Goal: Task Accomplishment & Management: Complete application form

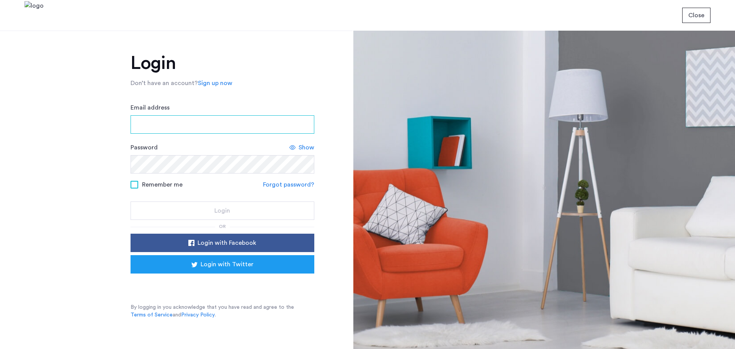
click at [161, 129] on input "Email address" at bounding box center [223, 124] width 184 height 18
drag, startPoint x: 167, startPoint y: 126, endPoint x: 181, endPoint y: 133, distance: 15.1
click at [167, 126] on input "Email address" at bounding box center [223, 124] width 184 height 18
type input "**********"
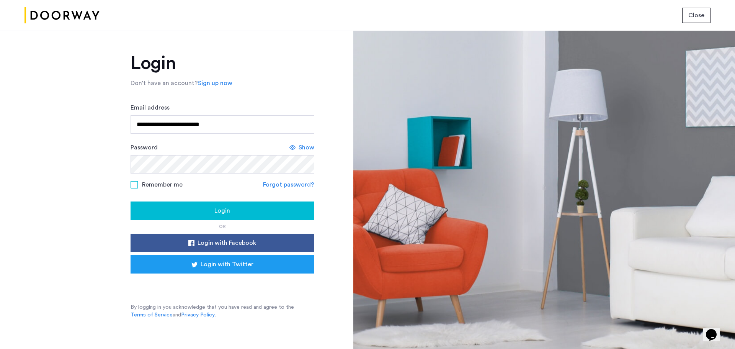
click at [221, 211] on span "Login" at bounding box center [222, 210] width 16 height 9
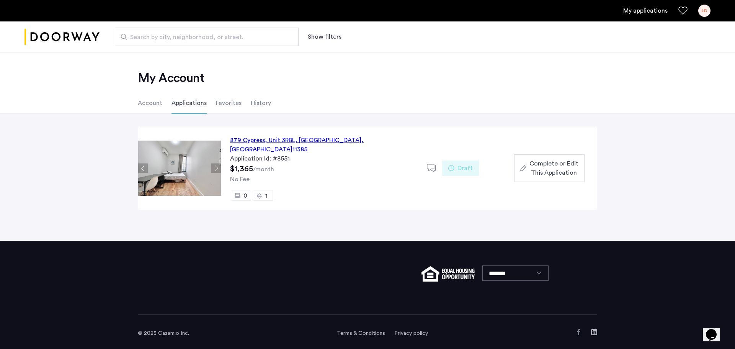
click at [553, 162] on span "Complete or Edit This Application" at bounding box center [553, 168] width 49 height 18
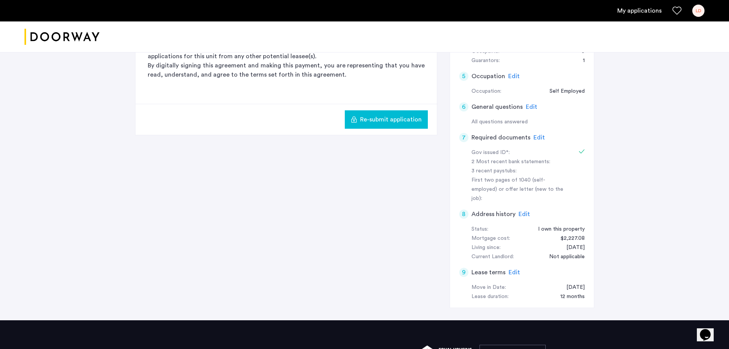
scroll to position [268, 0]
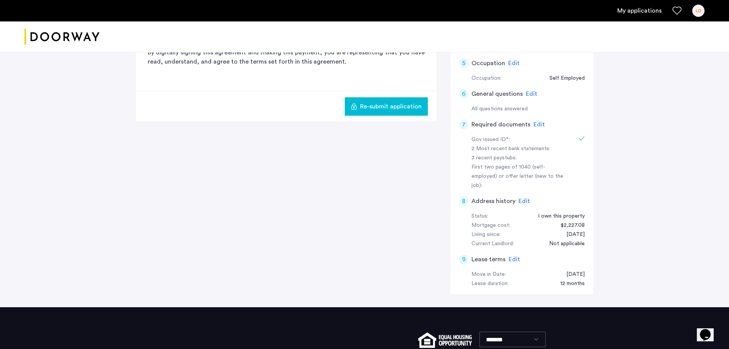
click at [523, 122] on h5 "Required documents" at bounding box center [501, 124] width 59 height 9
click at [540, 123] on span "Edit" at bounding box center [539, 124] width 11 height 6
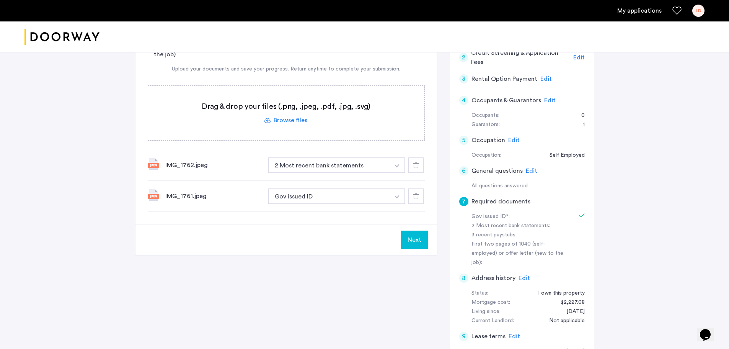
scroll to position [191, 0]
click at [290, 117] on label at bounding box center [286, 112] width 276 height 54
click at [0, 0] on input "file" at bounding box center [0, 0] width 0 height 0
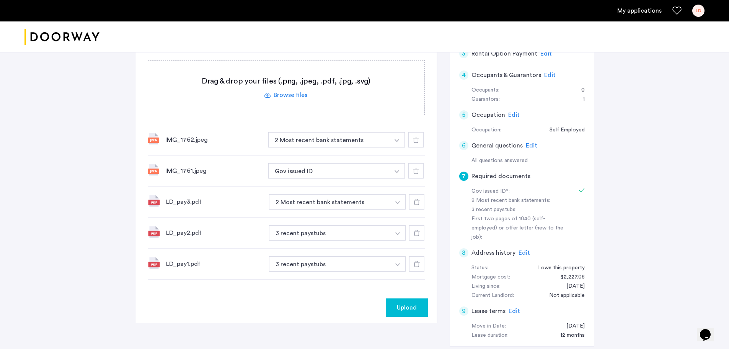
scroll to position [230, 0]
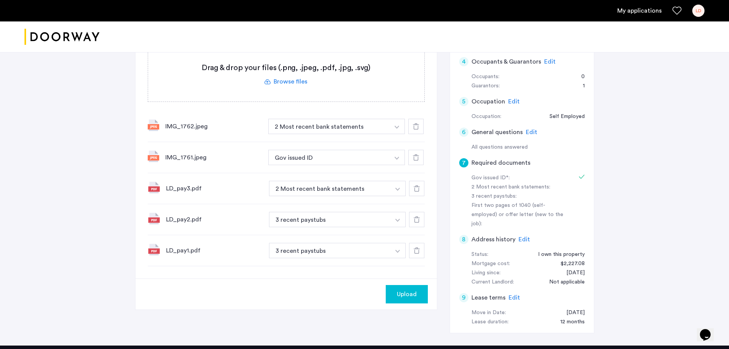
click at [409, 293] on span "Upload" at bounding box center [407, 293] width 20 height 9
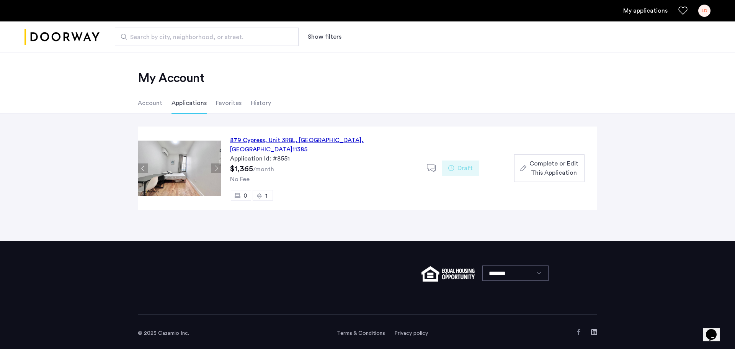
click at [173, 156] on img at bounding box center [179, 167] width 83 height 55
click at [302, 136] on div "879 Cypress, Unit 3RBL, Queens , NY 11385" at bounding box center [324, 145] width 188 height 18
click at [565, 161] on span "Complete or Edit This Application" at bounding box center [553, 168] width 49 height 18
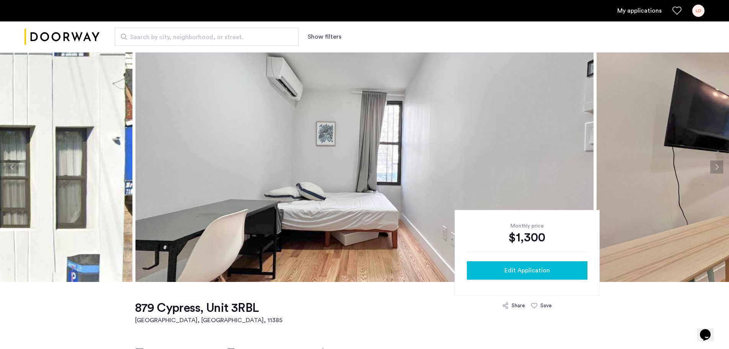
click at [517, 268] on span "Edit Application" at bounding box center [528, 270] width 46 height 9
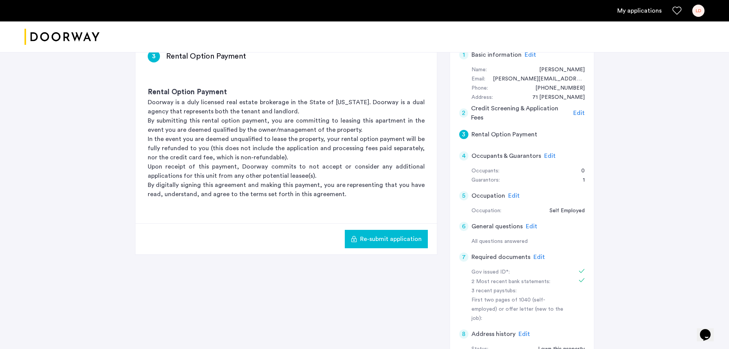
scroll to position [153, 0]
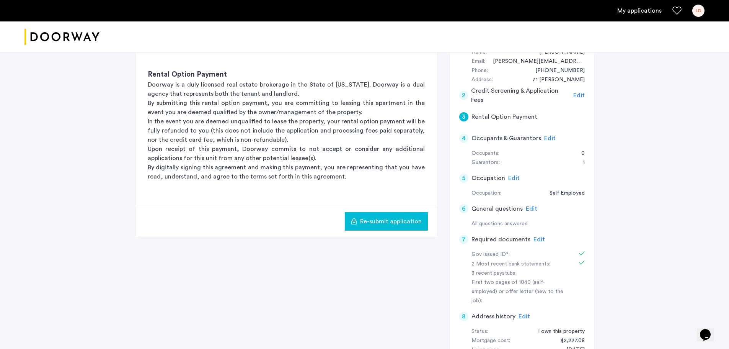
click at [536, 238] on span "Edit" at bounding box center [539, 239] width 11 height 6
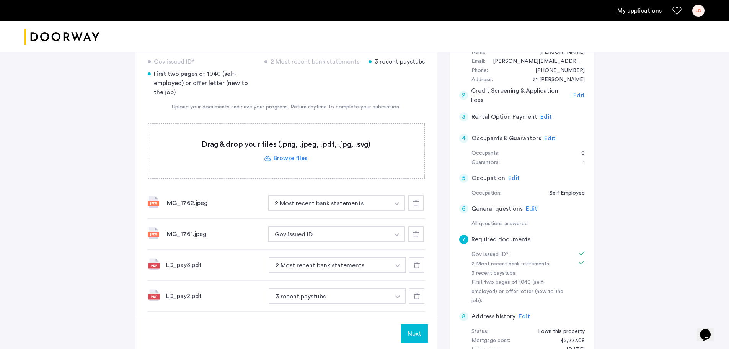
click at [281, 157] on label at bounding box center [286, 151] width 276 height 54
click at [0, 0] on input "file" at bounding box center [0, 0] width 0 height 0
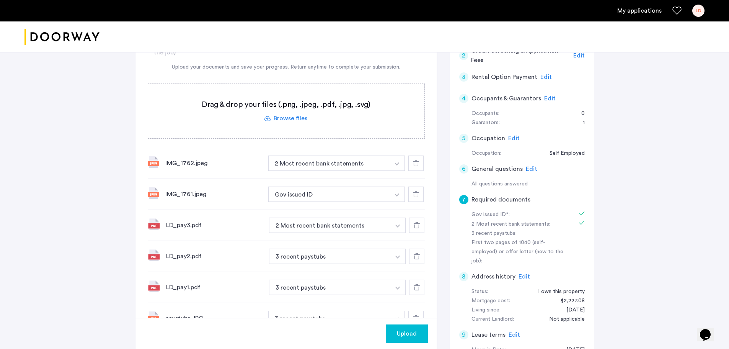
scroll to position [191, 0]
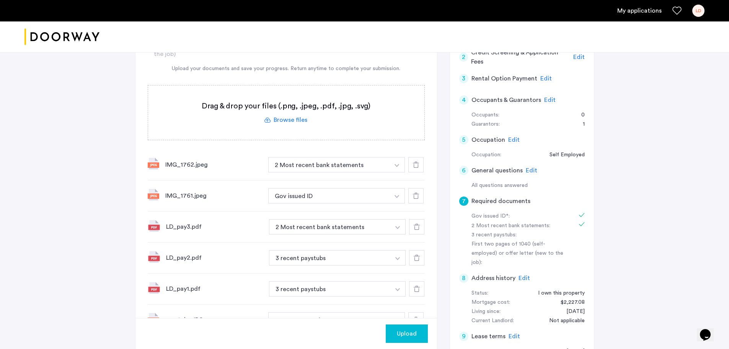
click at [294, 118] on label at bounding box center [286, 112] width 276 height 54
click at [0, 0] on input "file" at bounding box center [0, 0] width 0 height 0
click at [284, 120] on label at bounding box center [286, 112] width 276 height 54
click at [0, 0] on input "file" at bounding box center [0, 0] width 0 height 0
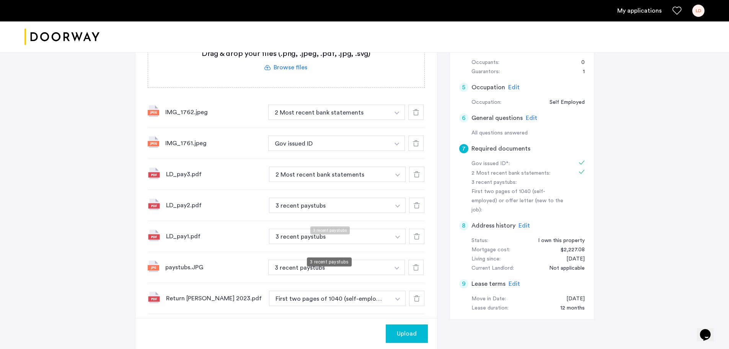
scroll to position [230, 0]
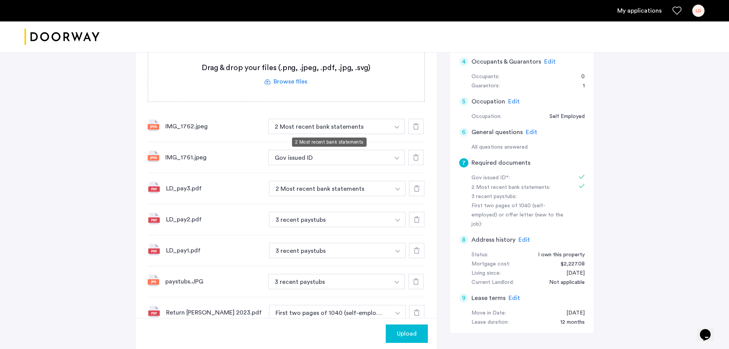
click at [342, 127] on button "2 Most recent bank statements" at bounding box center [329, 126] width 122 height 15
click at [396, 127] on img "button" at bounding box center [397, 127] width 5 height 3
click at [397, 125] on button "button" at bounding box center [397, 126] width 16 height 15
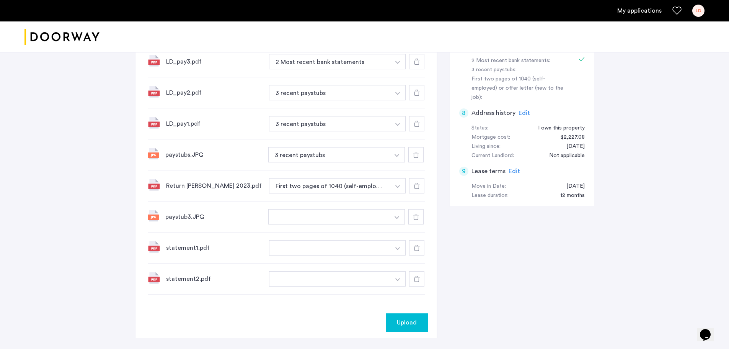
scroll to position [383, 0]
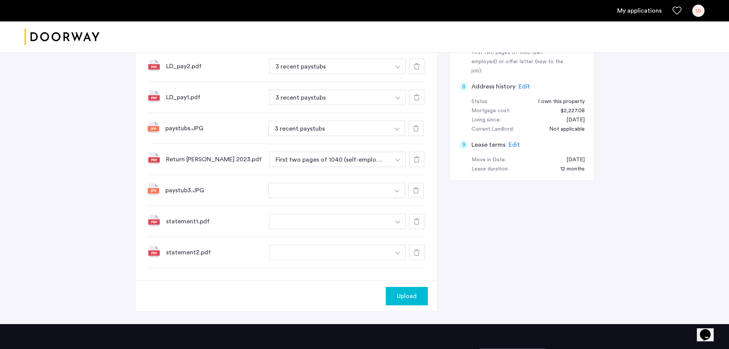
click at [408, 295] on span "Upload" at bounding box center [407, 295] width 20 height 9
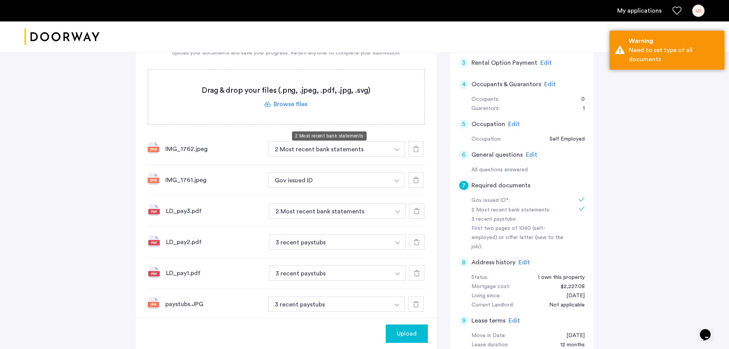
scroll to position [191, 0]
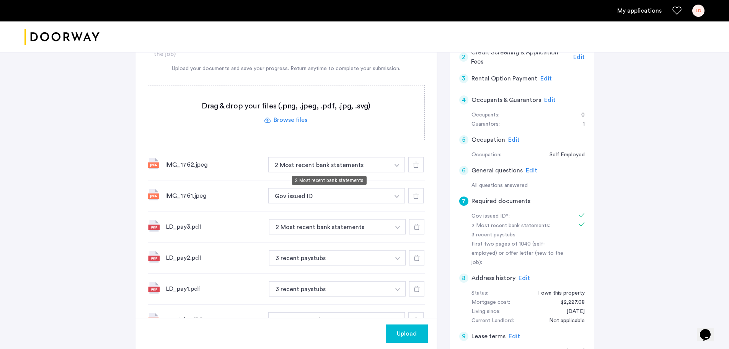
click at [364, 165] on button "2 Most recent bank statements" at bounding box center [329, 164] width 122 height 15
drag, startPoint x: 365, startPoint y: 162, endPoint x: 335, endPoint y: 165, distance: 29.6
click at [335, 165] on button "2 Most recent bank statements" at bounding box center [329, 164] width 122 height 15
click at [399, 164] on img "button" at bounding box center [397, 165] width 5 height 3
click at [311, 179] on input at bounding box center [337, 179] width 137 height 13
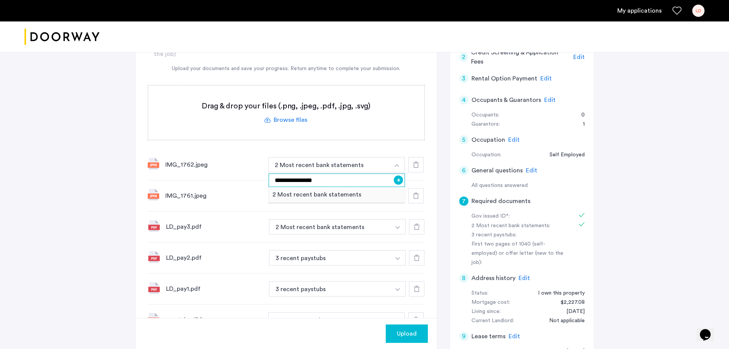
type input "**********"
click at [398, 179] on button "+" at bounding box center [398, 179] width 9 height 9
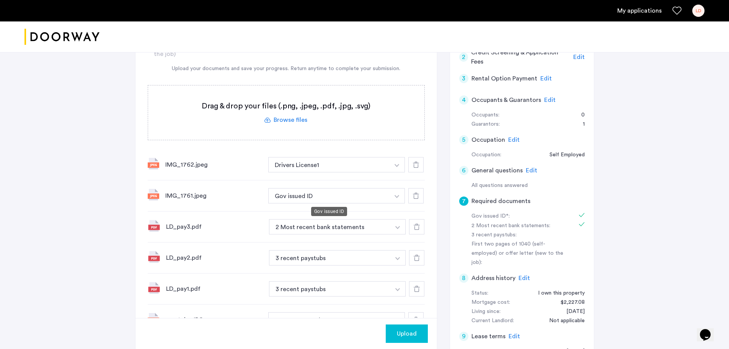
click at [331, 196] on button "Gov issued ID" at bounding box center [329, 195] width 122 height 15
click at [397, 172] on button "button" at bounding box center [397, 164] width 16 height 15
click at [352, 193] on button "Gov issued ID" at bounding box center [329, 195] width 122 height 15
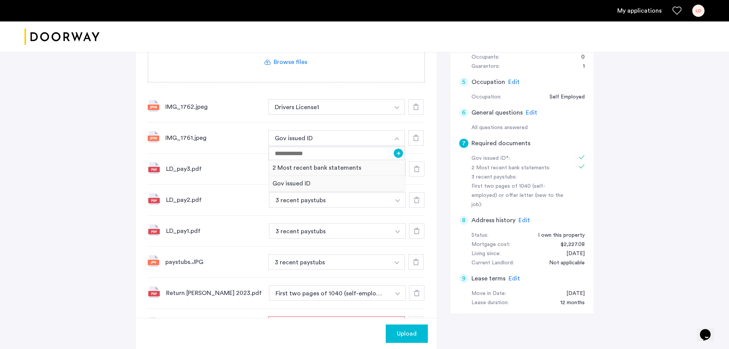
scroll to position [268, 0]
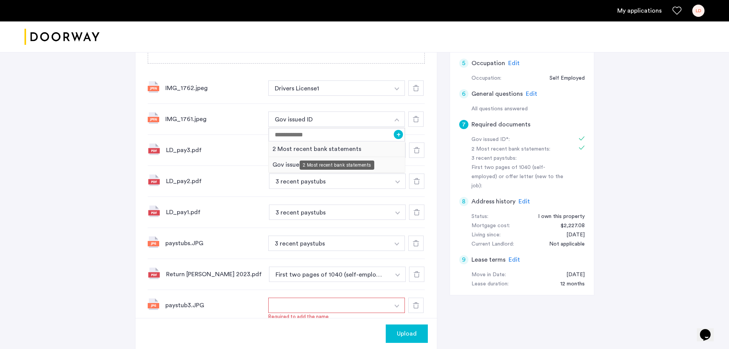
click at [389, 151] on div "2 Most recent bank statements" at bounding box center [337, 149] width 137 height 16
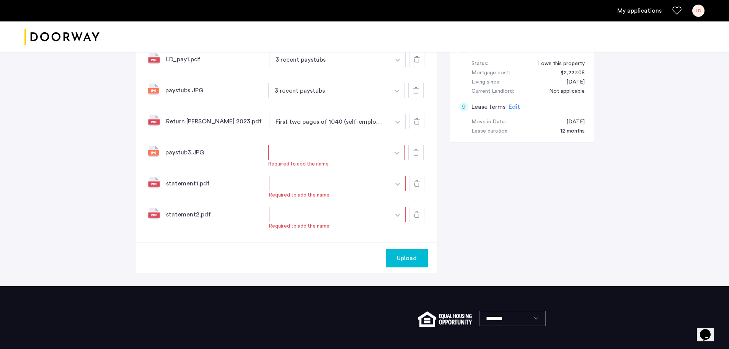
scroll to position [421, 0]
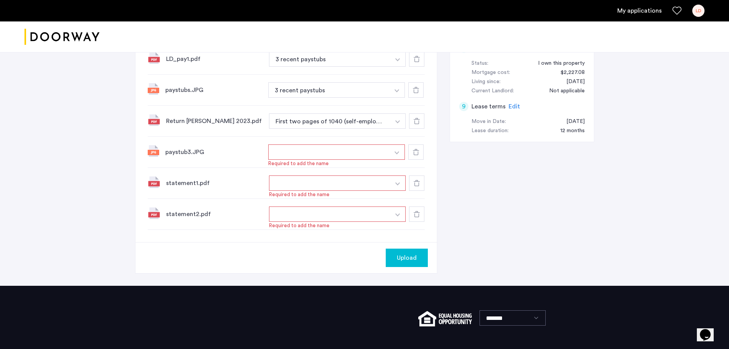
click at [300, 182] on button "button" at bounding box center [330, 182] width 122 height 15
click at [395, 160] on button "button" at bounding box center [397, 151] width 16 height 15
click at [299, 179] on button "button" at bounding box center [330, 182] width 122 height 15
click at [306, 200] on input at bounding box center [338, 198] width 137 height 13
type input "**********"
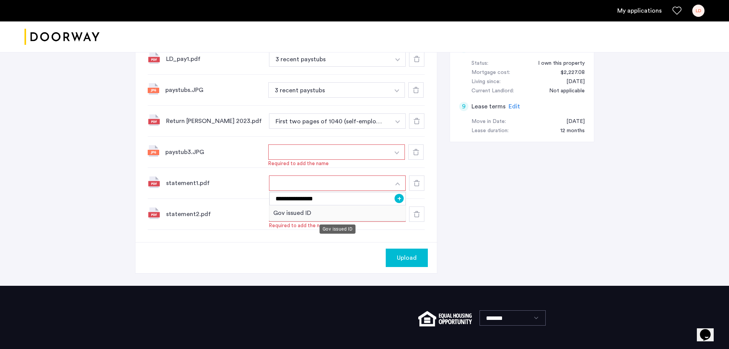
click at [323, 214] on div "Gov issued ID" at bounding box center [338, 213] width 137 height 16
click at [318, 178] on button "Gov issued ID" at bounding box center [330, 182] width 122 height 15
click at [331, 182] on button "Gov issued ID" at bounding box center [330, 182] width 122 height 15
click at [311, 200] on input "**********" at bounding box center [338, 198] width 137 height 13
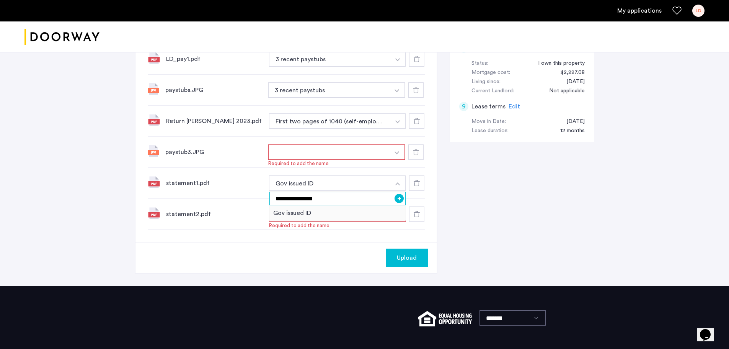
click at [341, 198] on input "**********" at bounding box center [338, 198] width 137 height 13
click at [351, 215] on div "Gov issued ID" at bounding box center [338, 213] width 137 height 16
click at [414, 182] on icon at bounding box center [417, 183] width 6 height 6
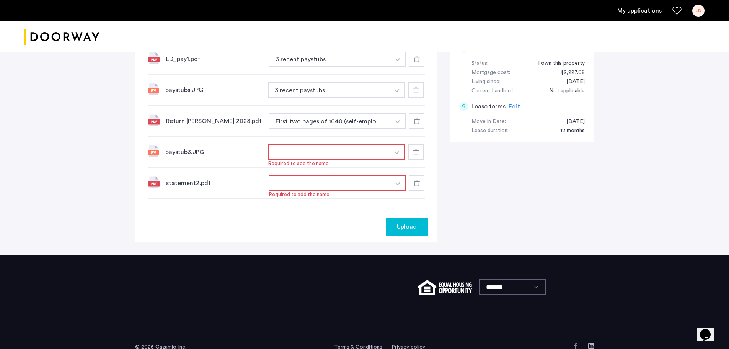
click at [399, 154] on img "button" at bounding box center [397, 152] width 5 height 3
click at [304, 199] on input at bounding box center [338, 198] width 137 height 13
click at [350, 160] on button "button" at bounding box center [329, 151] width 122 height 15
click at [330, 197] on input at bounding box center [338, 198] width 137 height 13
type input "*"
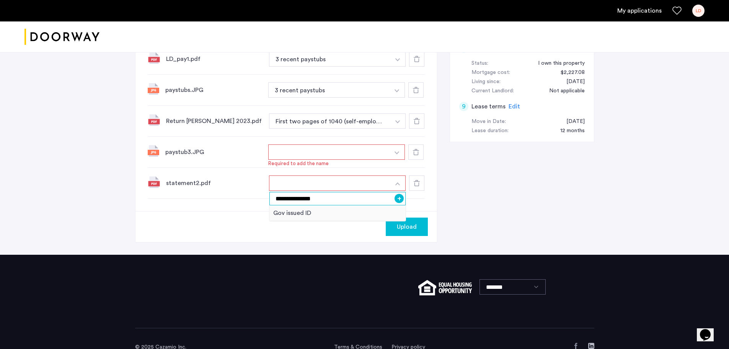
click at [369, 204] on input "**********" at bounding box center [338, 198] width 137 height 13
type input "**********"
click at [199, 232] on div "Upload" at bounding box center [287, 226] width 302 height 31
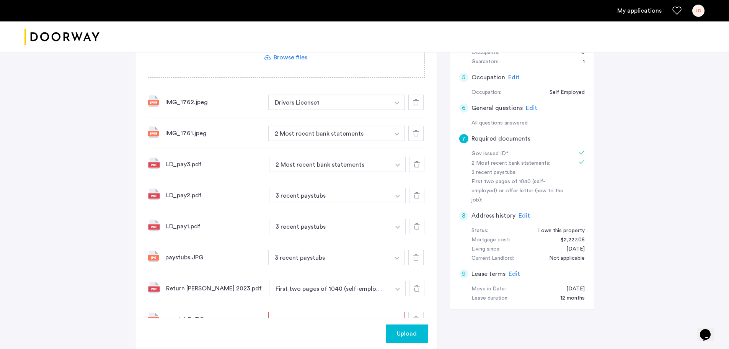
scroll to position [230, 0]
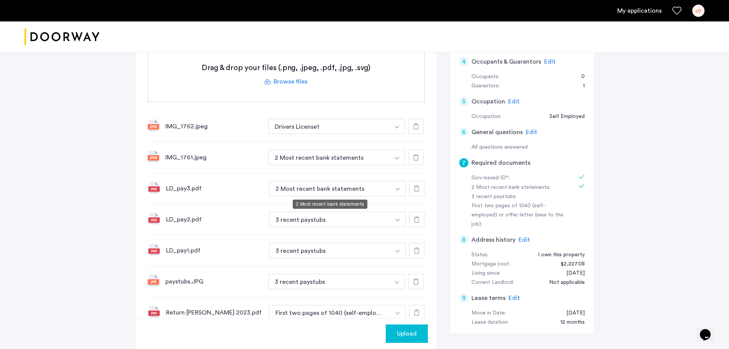
click at [344, 190] on button "2 Most recent bank statements" at bounding box center [330, 188] width 122 height 15
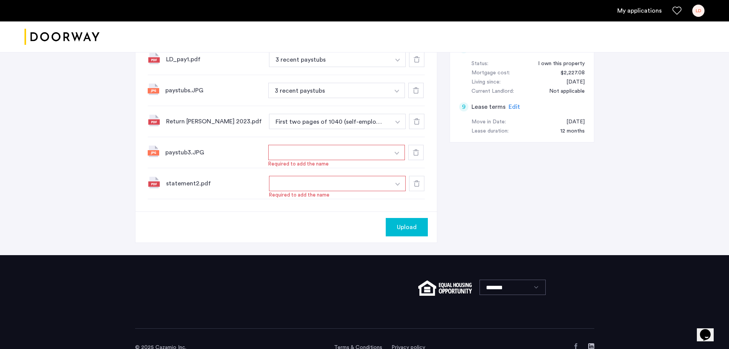
scroll to position [421, 0]
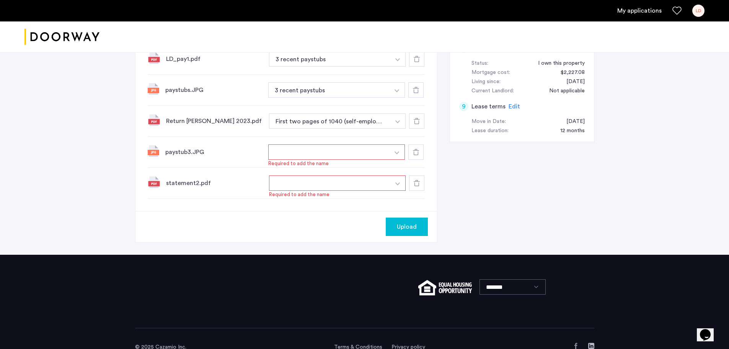
click at [331, 147] on button "button" at bounding box center [329, 151] width 122 height 15
click at [295, 165] on span "Required to add the name" at bounding box center [336, 164] width 137 height 8
click at [395, 153] on img "button" at bounding box center [397, 152] width 5 height 3
click at [298, 168] on input at bounding box center [337, 167] width 137 height 13
type input "**********"
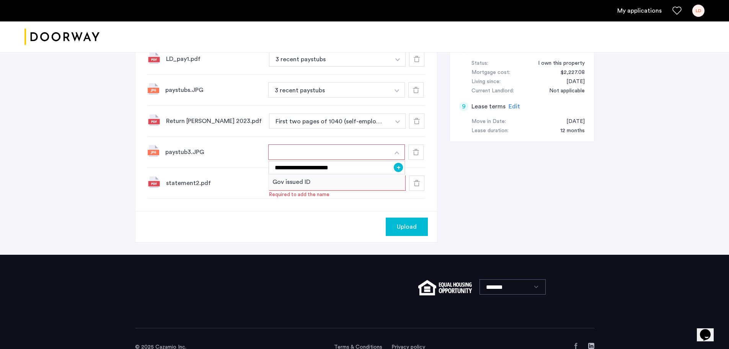
click at [398, 167] on button "+" at bounding box center [398, 167] width 9 height 9
click at [325, 182] on button "button" at bounding box center [330, 182] width 122 height 15
click at [398, 183] on img "button" at bounding box center [397, 183] width 5 height 3
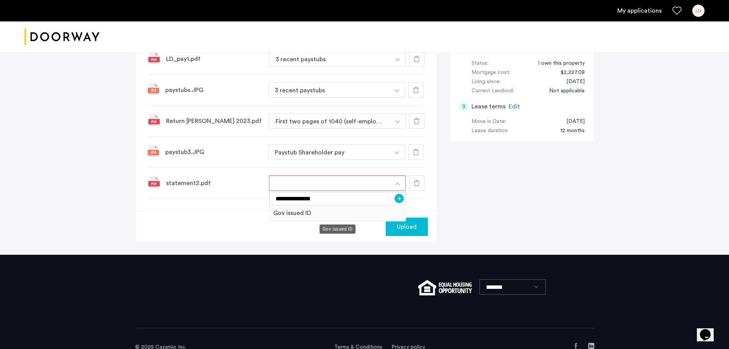
click at [289, 214] on div "Gov issued ID" at bounding box center [338, 213] width 137 height 16
click at [302, 183] on button "Gov issued ID" at bounding box center [330, 182] width 122 height 15
click at [338, 201] on input "**********" at bounding box center [338, 198] width 137 height 13
click at [398, 198] on button "+" at bounding box center [399, 198] width 9 height 9
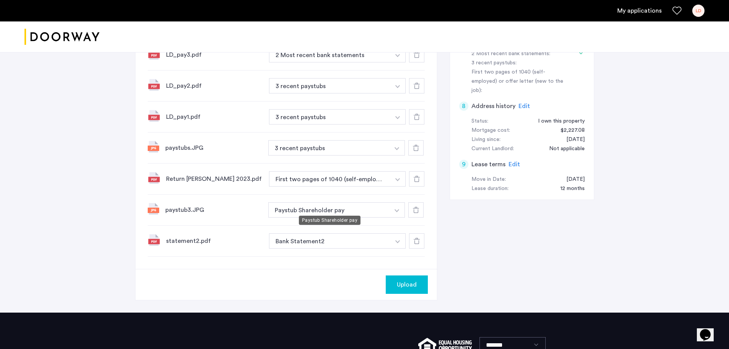
scroll to position [345, 0]
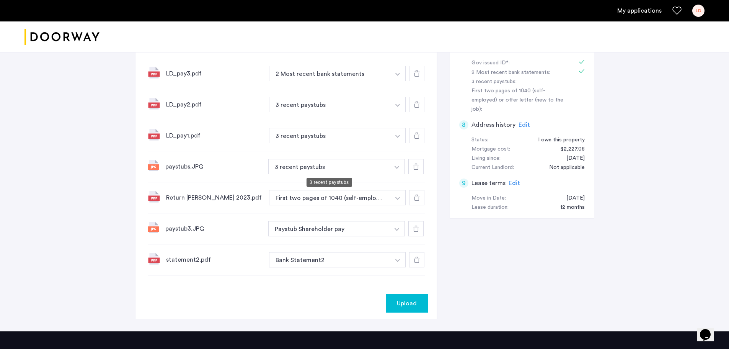
click at [345, 112] on button "3 recent paystubs" at bounding box center [330, 104] width 122 height 15
click at [399, 14] on img "button" at bounding box center [397, 12] width 5 height 3
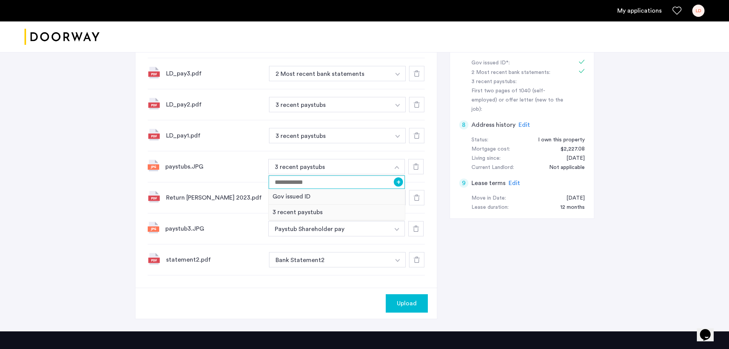
click at [312, 179] on input at bounding box center [337, 181] width 137 height 13
type input "**********"
click at [398, 181] on button "+" at bounding box center [398, 181] width 9 height 9
click at [398, 14] on img "button" at bounding box center [397, 12] width 5 height 3
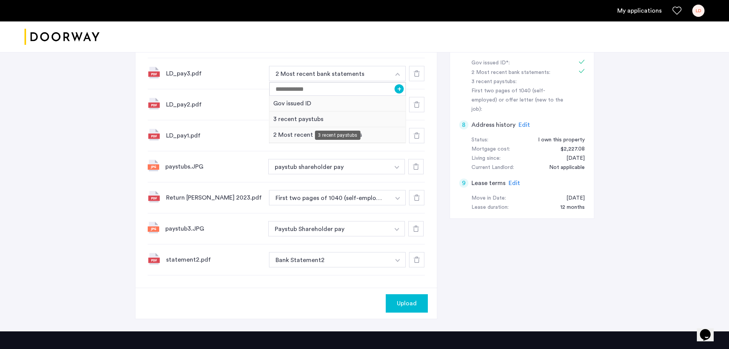
click at [299, 119] on div "3 recent paystubs" at bounding box center [338, 119] width 137 height 16
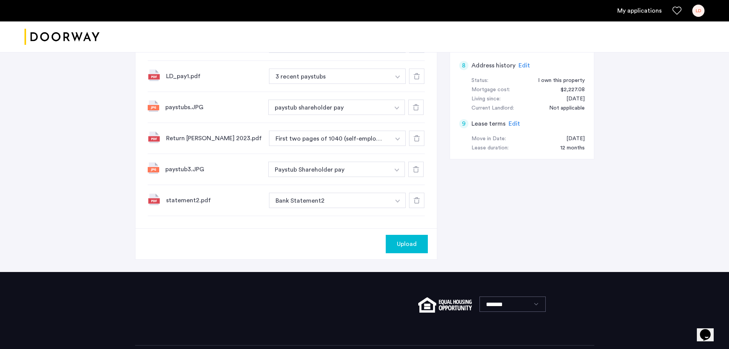
scroll to position [421, 0]
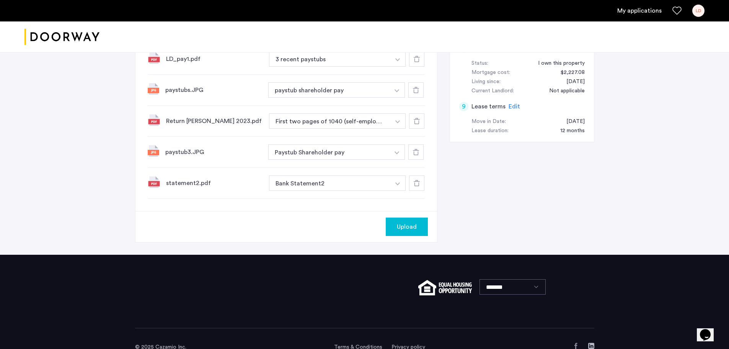
click at [411, 231] on span "Upload" at bounding box center [407, 226] width 20 height 9
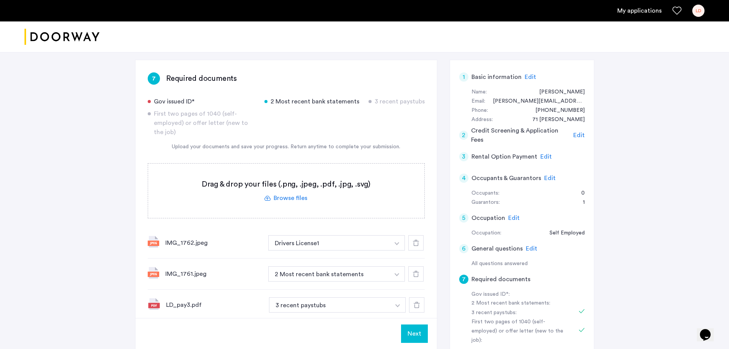
scroll to position [113, 0]
click at [286, 197] on label at bounding box center [286, 191] width 276 height 54
click at [0, 0] on input "file" at bounding box center [0, 0] width 0 height 0
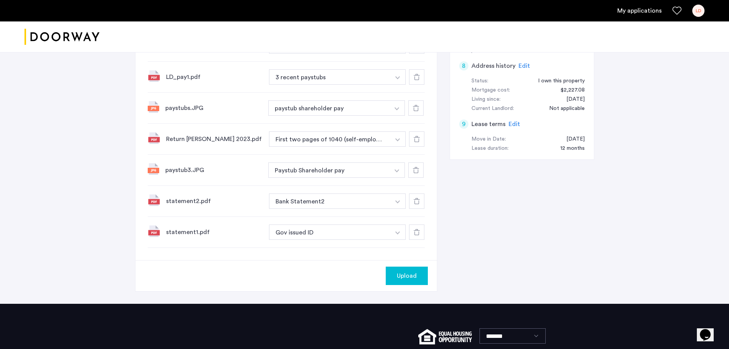
scroll to position [419, 0]
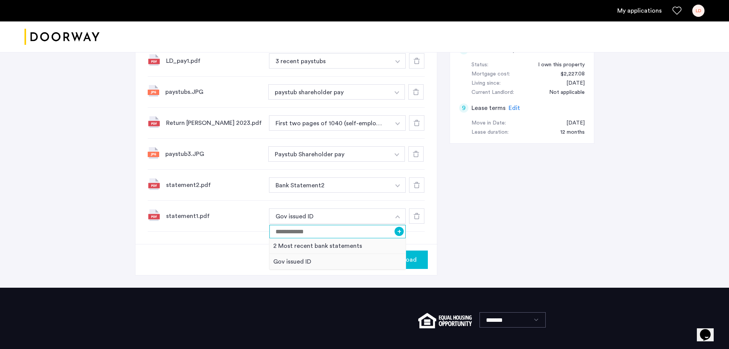
click at [325, 230] on input at bounding box center [338, 231] width 137 height 13
click at [331, 245] on div "2 Most recent bank statements" at bounding box center [338, 246] width 137 height 16
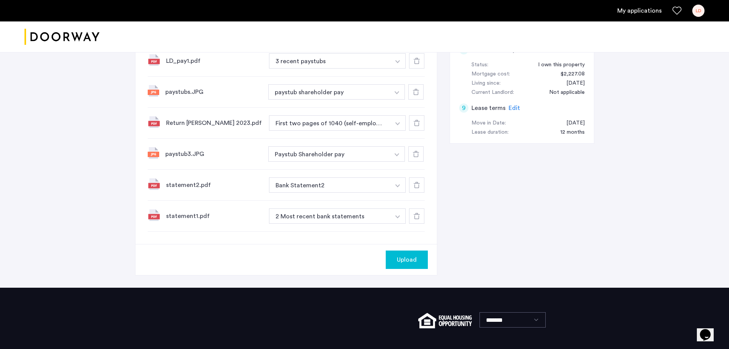
click at [404, 258] on span "Upload" at bounding box center [407, 259] width 20 height 9
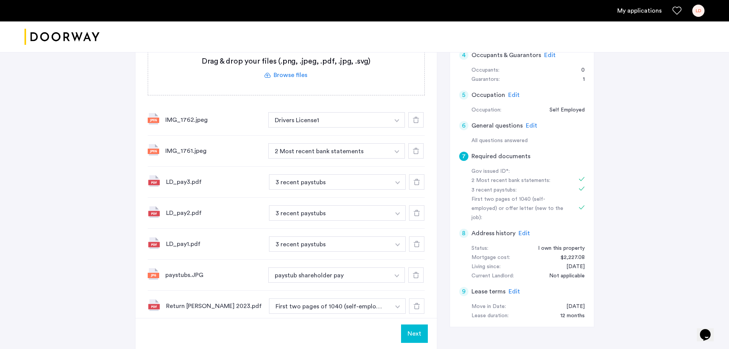
scroll to position [255, 0]
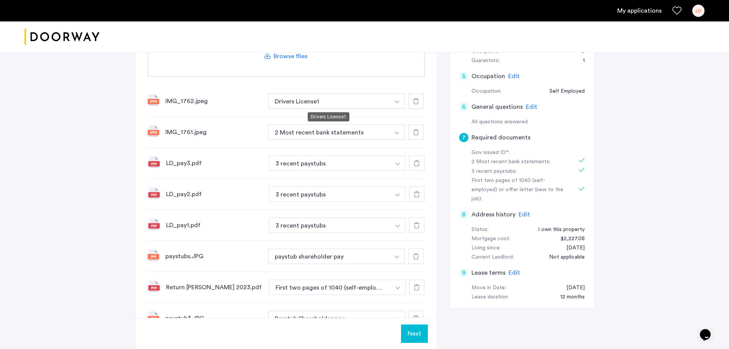
click at [350, 105] on button "Drivers License1" at bounding box center [329, 100] width 122 height 15
click at [396, 101] on img "button" at bounding box center [397, 101] width 5 height 3
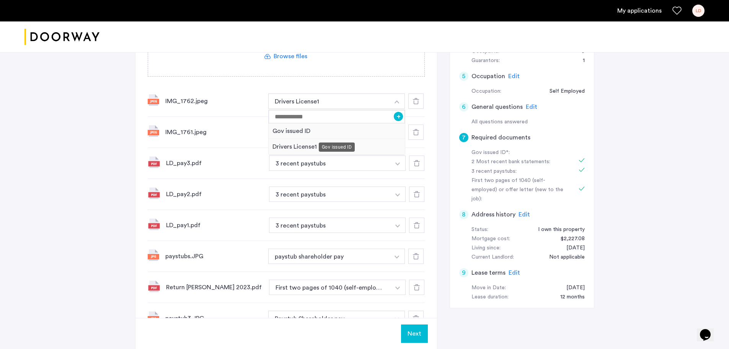
click at [311, 131] on div "Gov issued ID" at bounding box center [337, 131] width 137 height 16
click at [397, 103] on img "button" at bounding box center [397, 101] width 5 height 3
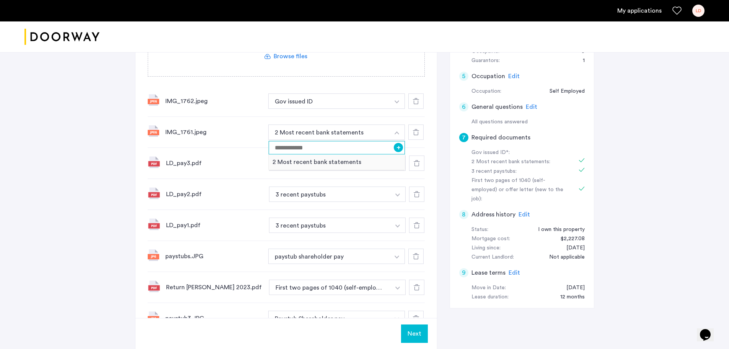
click at [330, 147] on input at bounding box center [337, 147] width 137 height 13
type input "**********"
click at [400, 147] on button "+" at bounding box center [398, 147] width 9 height 9
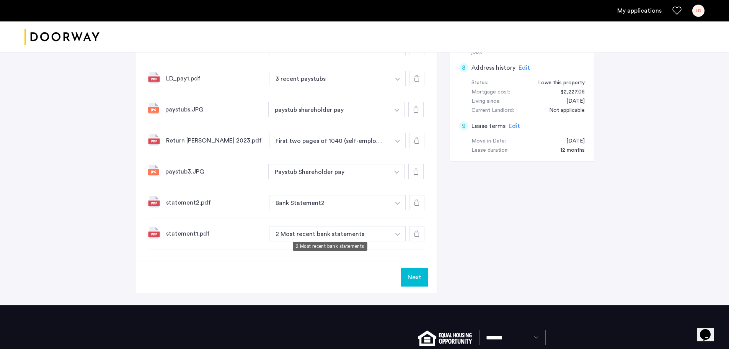
scroll to position [408, 0]
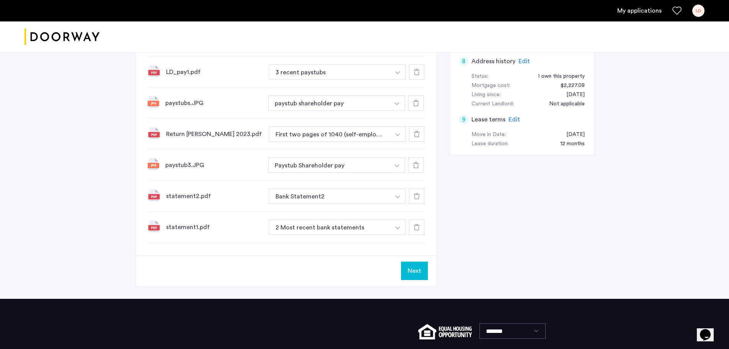
click at [348, 222] on div "2 Most recent bank statements" at bounding box center [338, 226] width 137 height 16
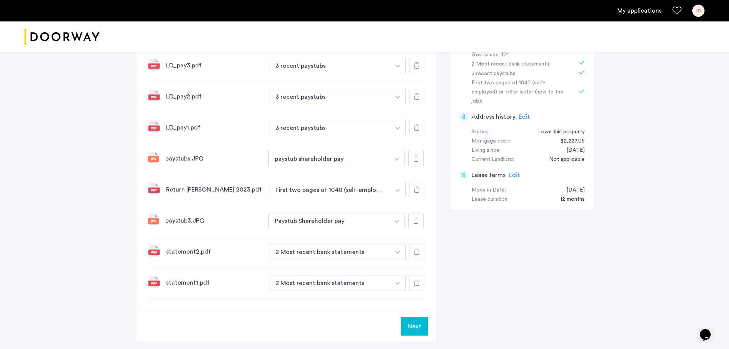
scroll to position [370, 0]
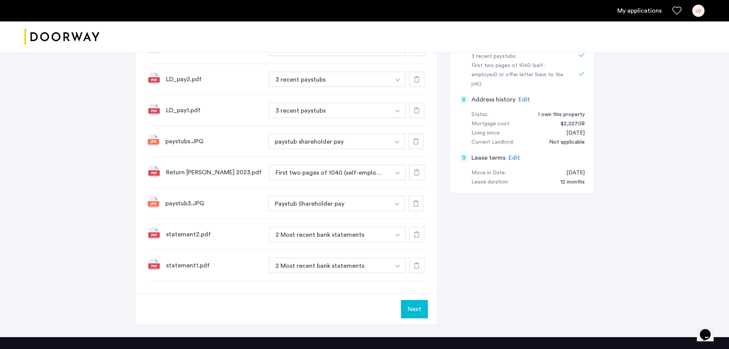
click at [416, 307] on button "Next" at bounding box center [414, 309] width 27 height 18
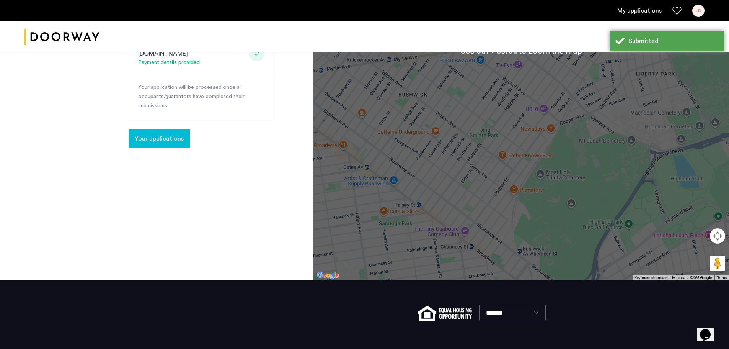
scroll to position [191, 0]
